Goal: Navigation & Orientation: Find specific page/section

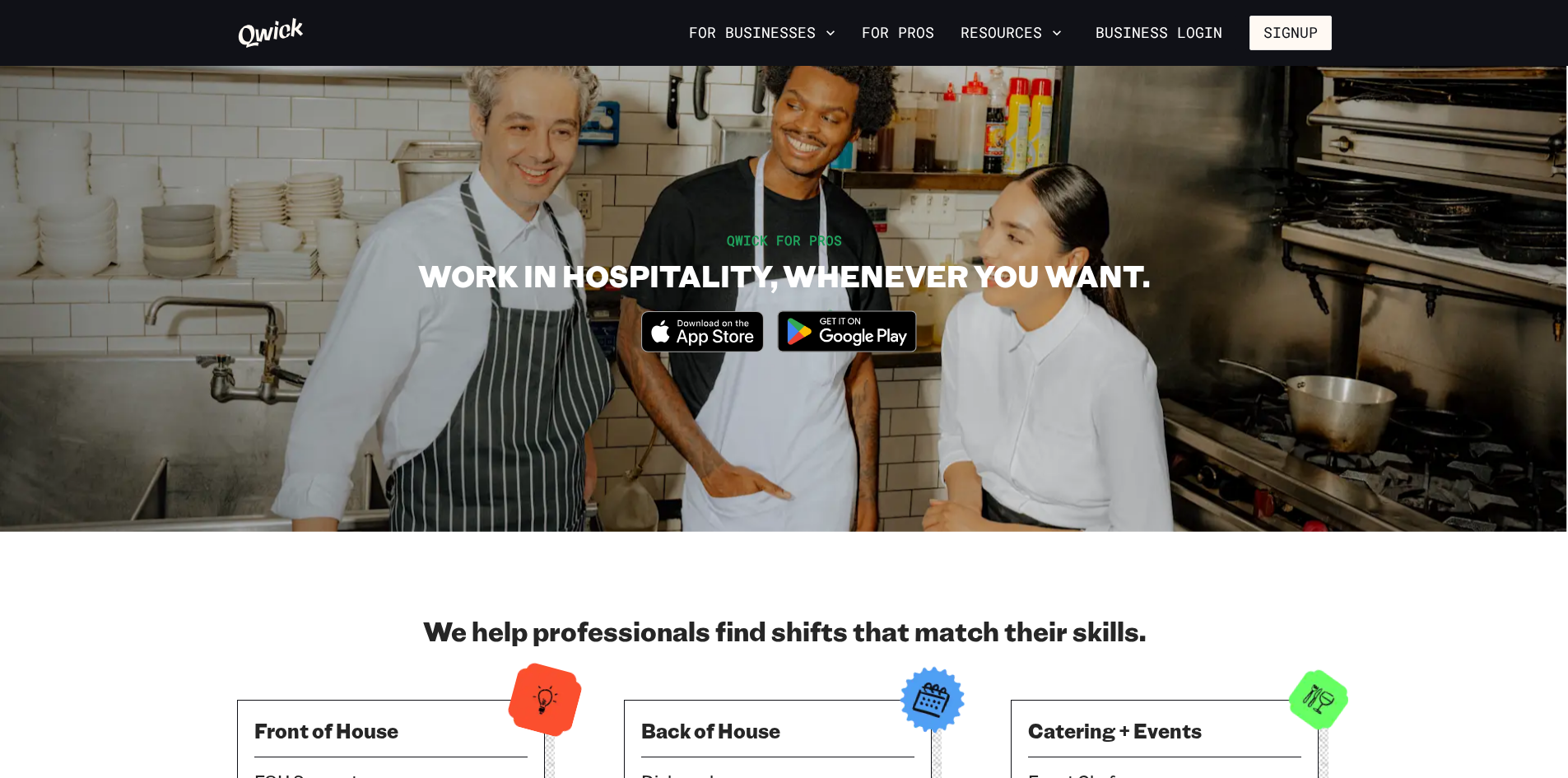
drag, startPoint x: 596, startPoint y: 613, endPoint x: 512, endPoint y: 61, distance: 558.4
click at [787, 33] on button "For Businesses" at bounding box center [762, 33] width 160 height 28
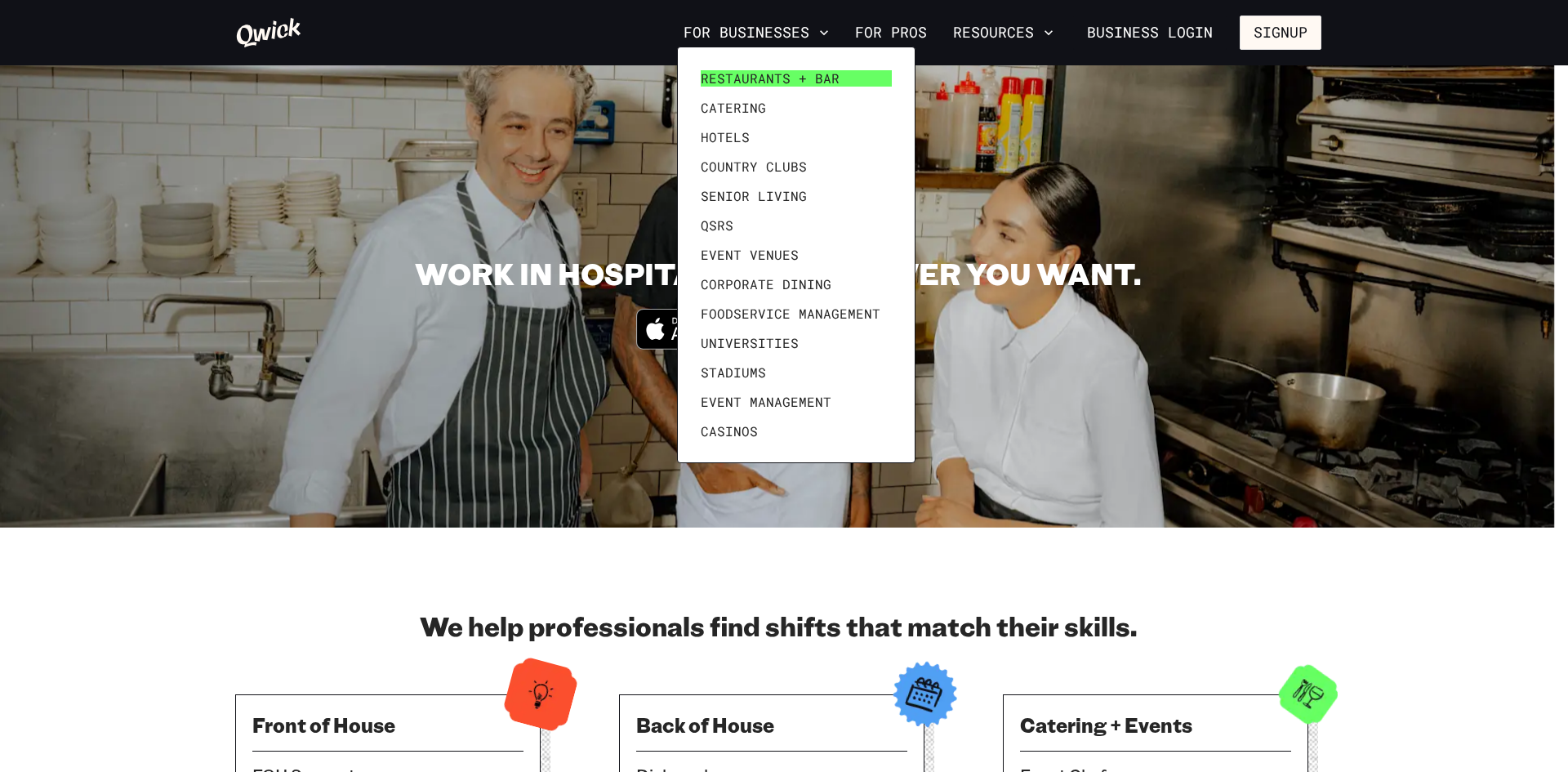
click at [768, 75] on span "Restaurants + Bar" at bounding box center [770, 78] width 139 height 16
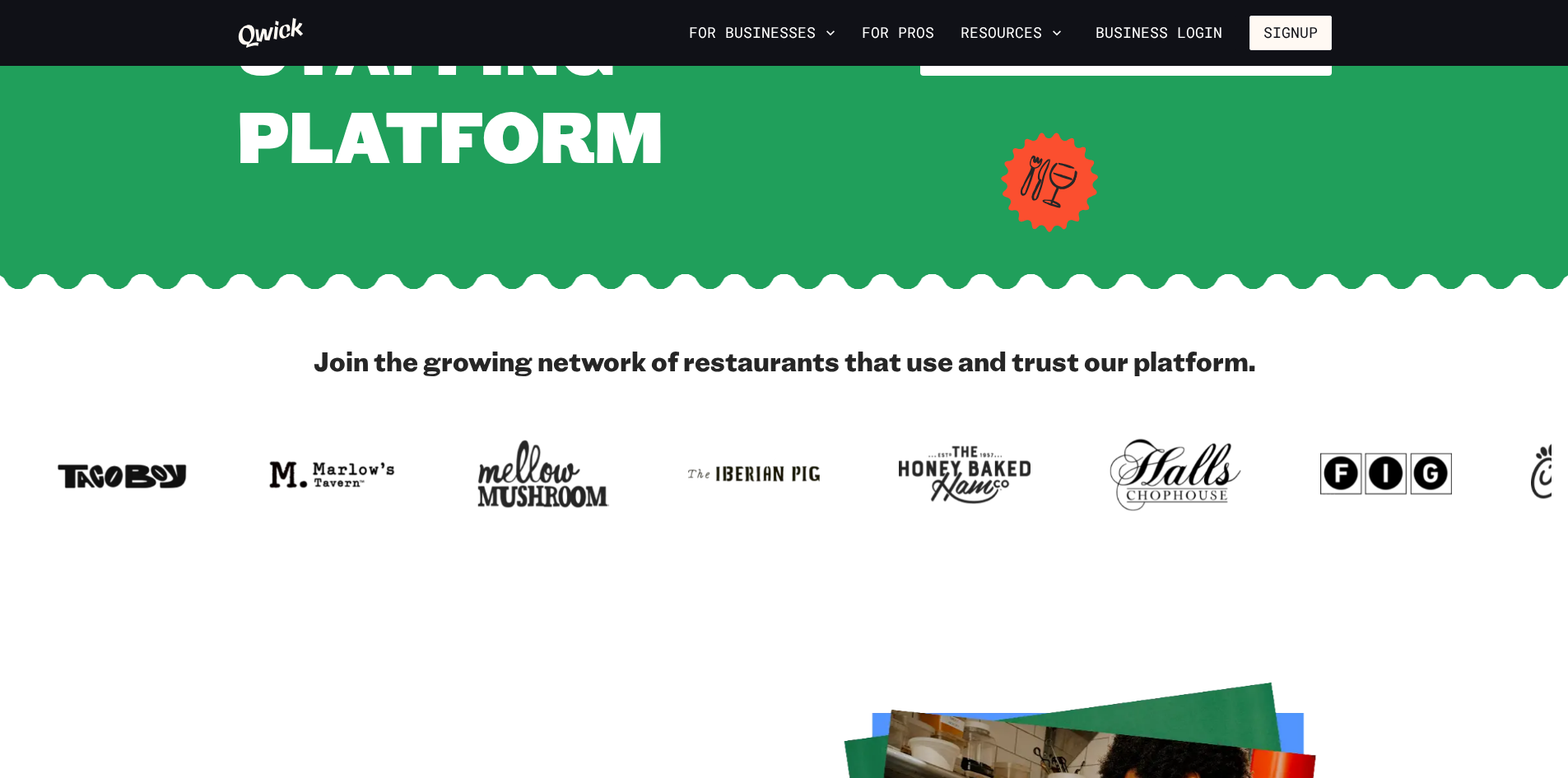
scroll to position [741, 0]
